Goal: Transaction & Acquisition: Subscribe to service/newsletter

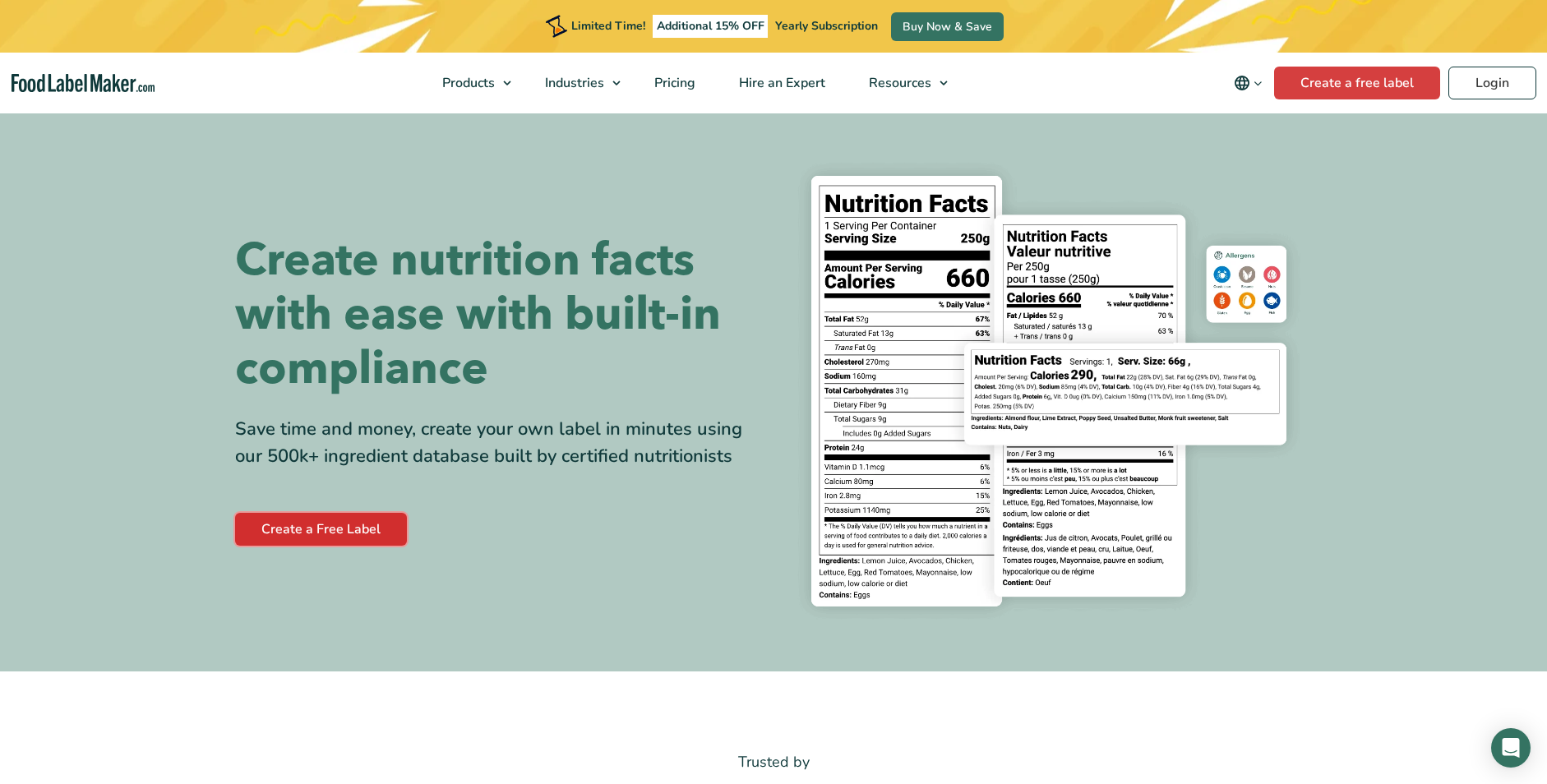
click at [369, 522] on link "Create a Free Label" at bounding box center [320, 529] width 171 height 33
click at [670, 87] on span "Pricing" at bounding box center [673, 83] width 48 height 18
